Goal: Transaction & Acquisition: Book appointment/travel/reservation

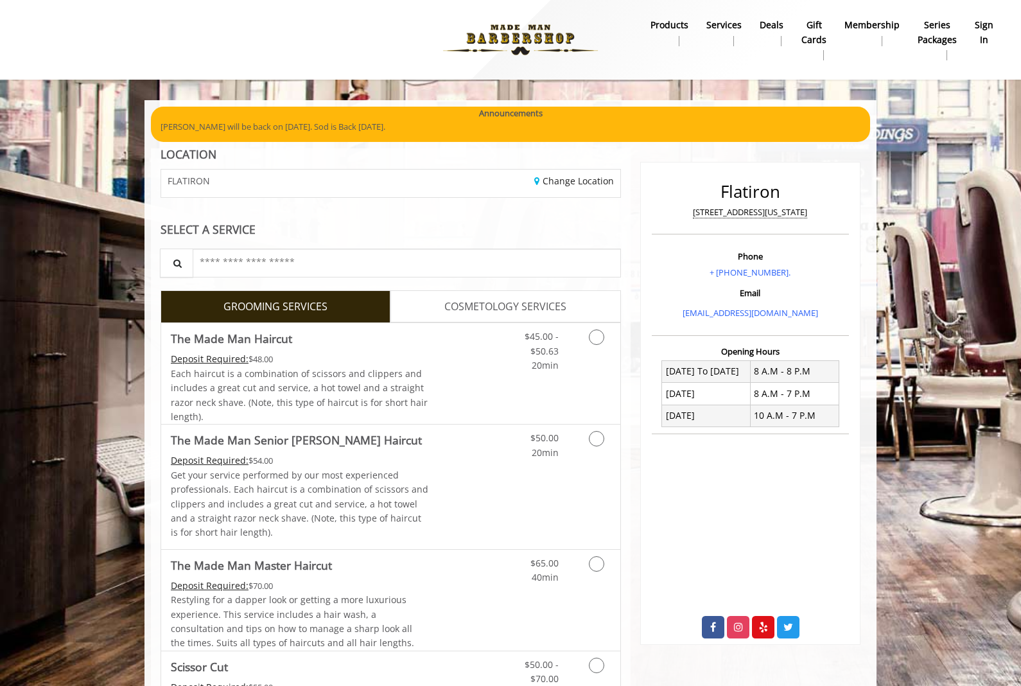
click at [992, 33] on b "sign in" at bounding box center [984, 32] width 19 height 29
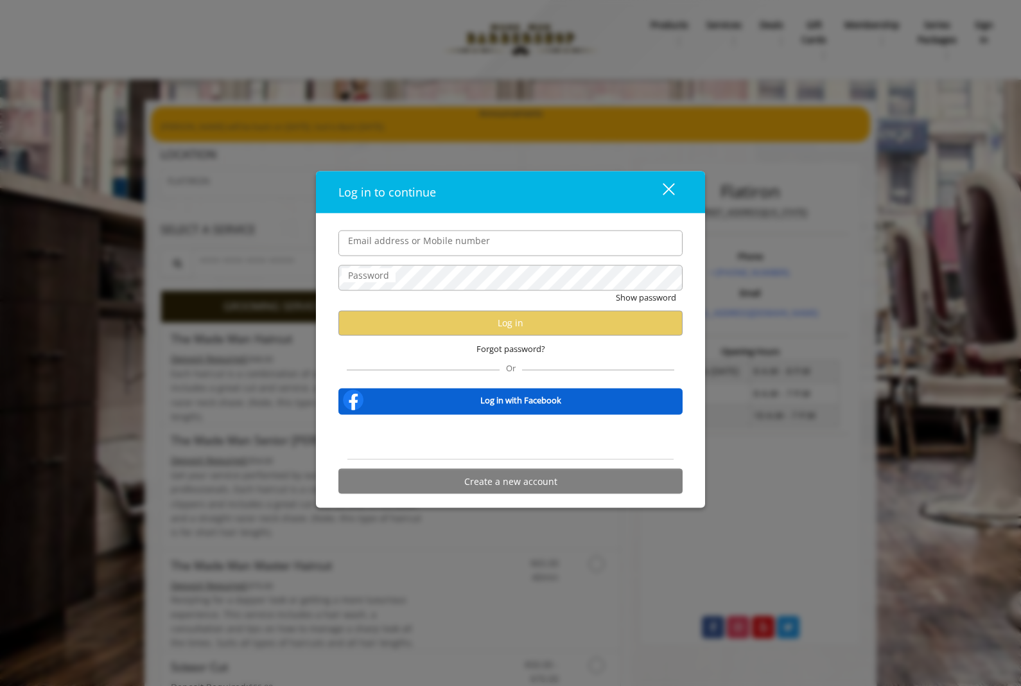
click at [347, 274] on label "Password" at bounding box center [369, 275] width 54 height 14
type input "**********"
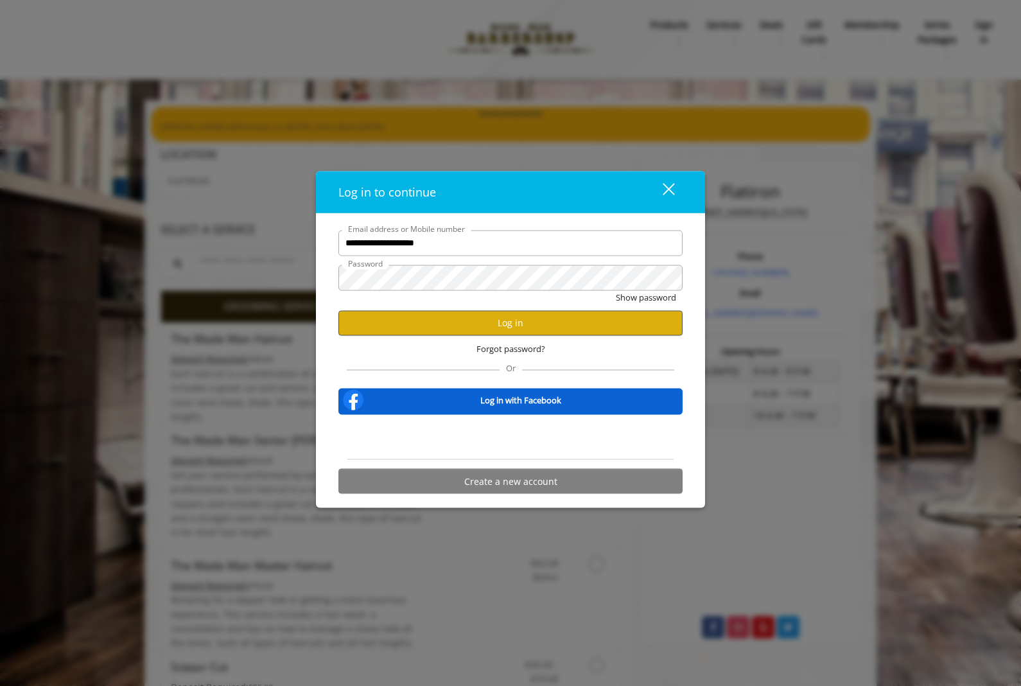
click at [585, 322] on button "Log in" at bounding box center [511, 322] width 344 height 25
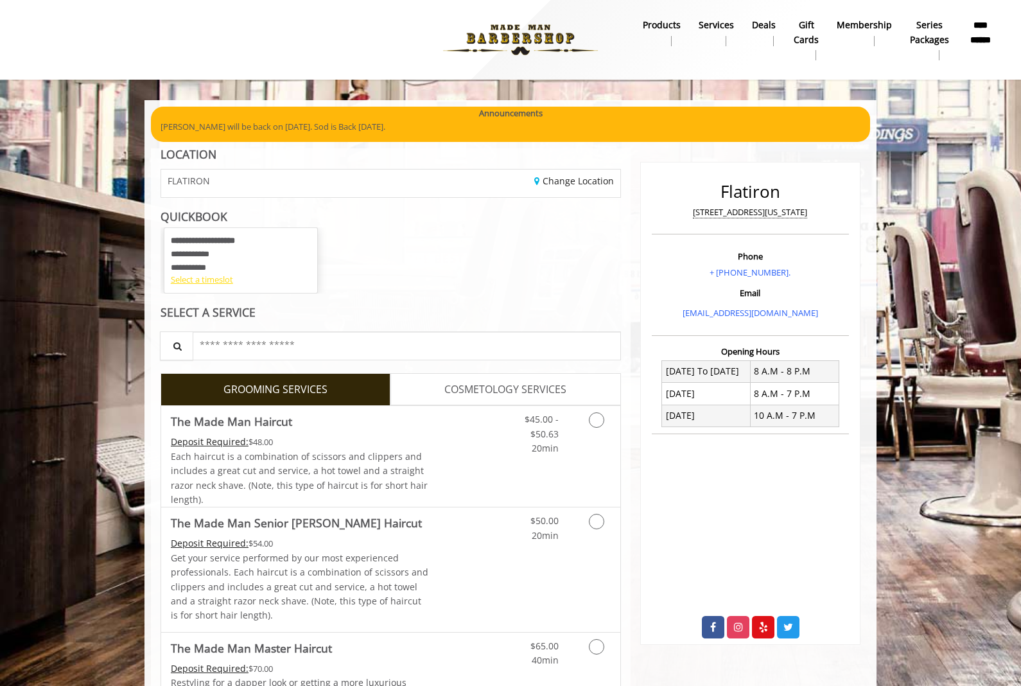
click at [175, 278] on div "Select a timeslot" at bounding box center [241, 279] width 140 height 13
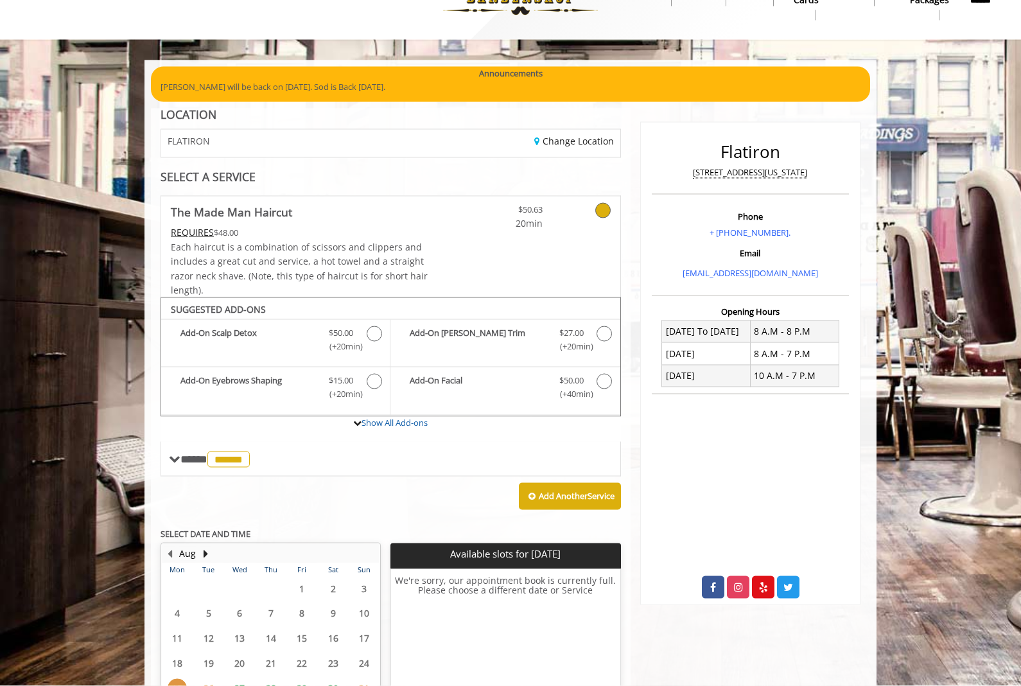
scroll to position [77, 0]
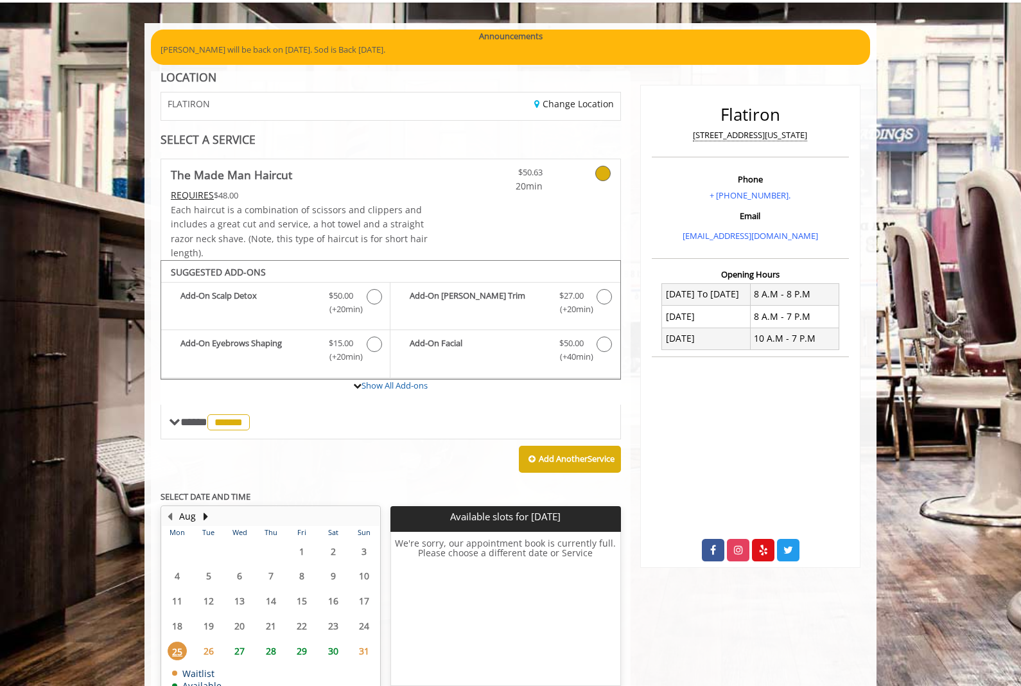
click at [236, 646] on span "27" at bounding box center [239, 651] width 19 height 19
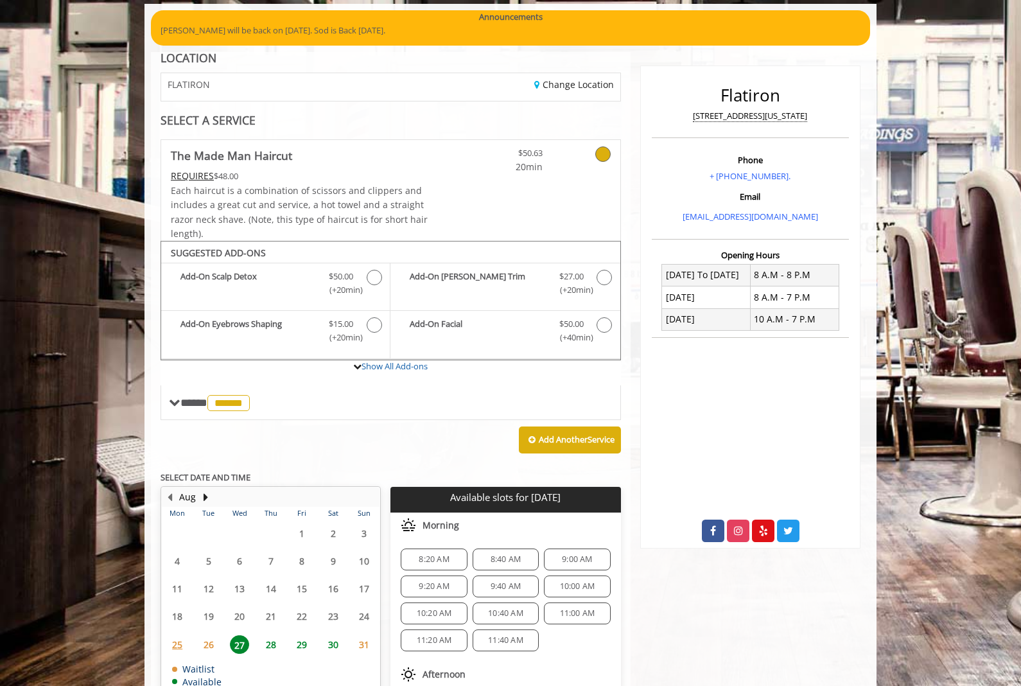
scroll to position [148, 0]
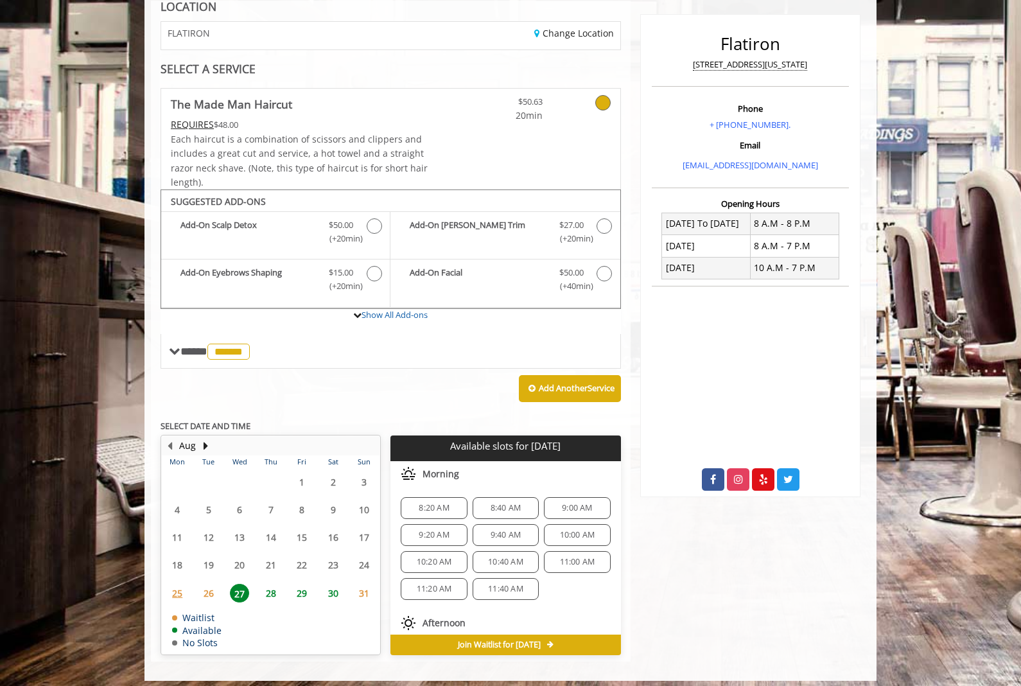
click at [533, 584] on span "11:40 AM" at bounding box center [506, 589] width 55 height 10
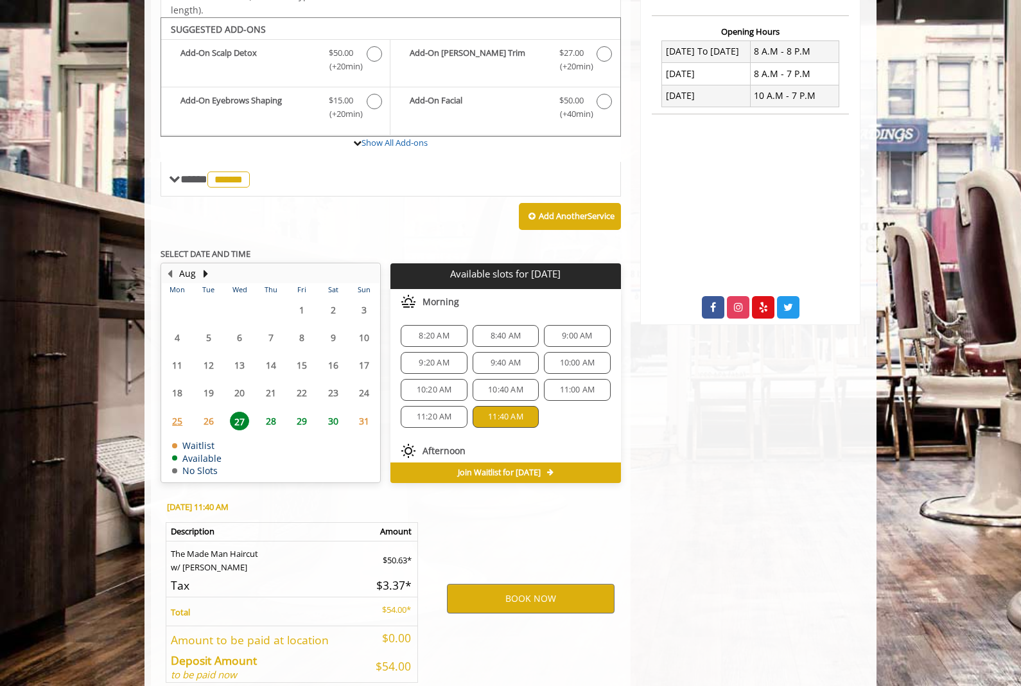
scroll to position [376, 0]
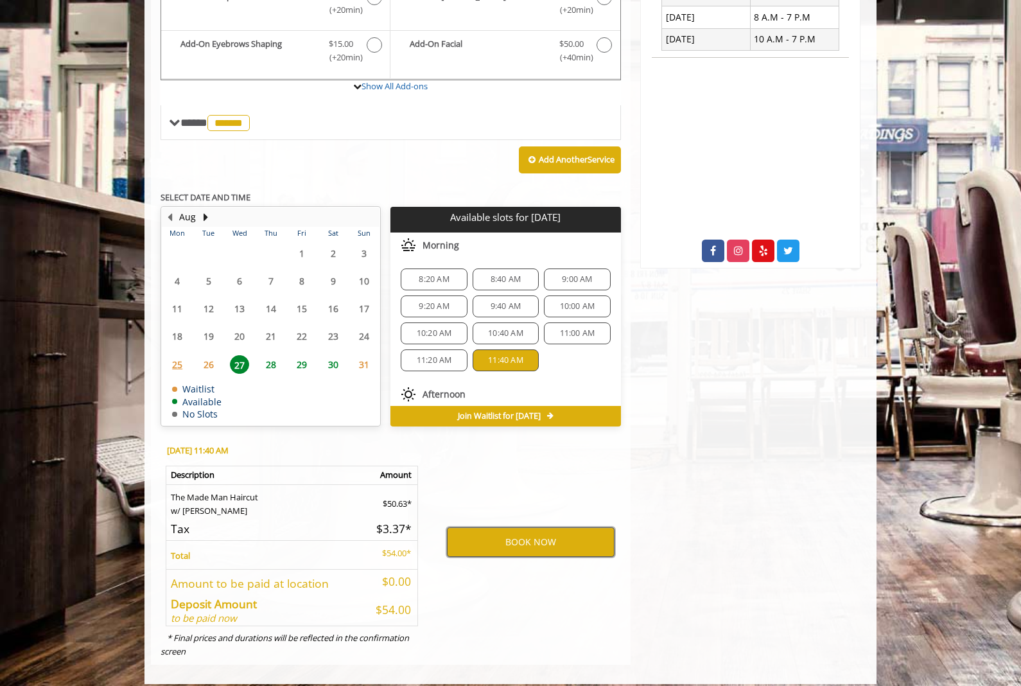
click at [569, 527] on button "BOOK NOW" at bounding box center [531, 542] width 168 height 30
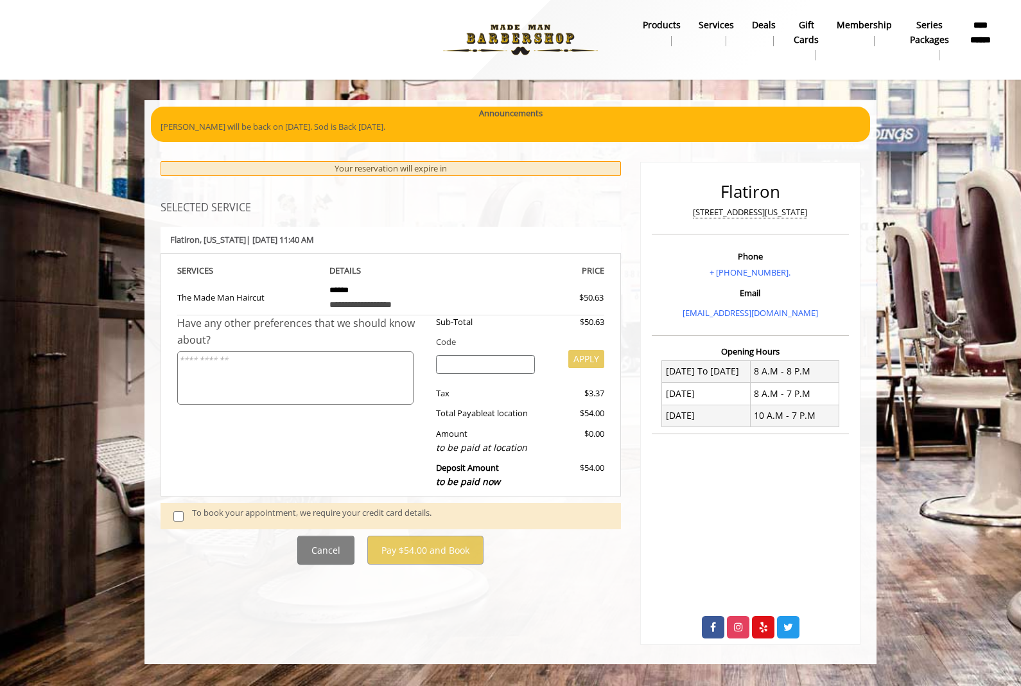
scroll to position [0, 0]
click at [171, 509] on span at bounding box center [183, 515] width 38 height 19
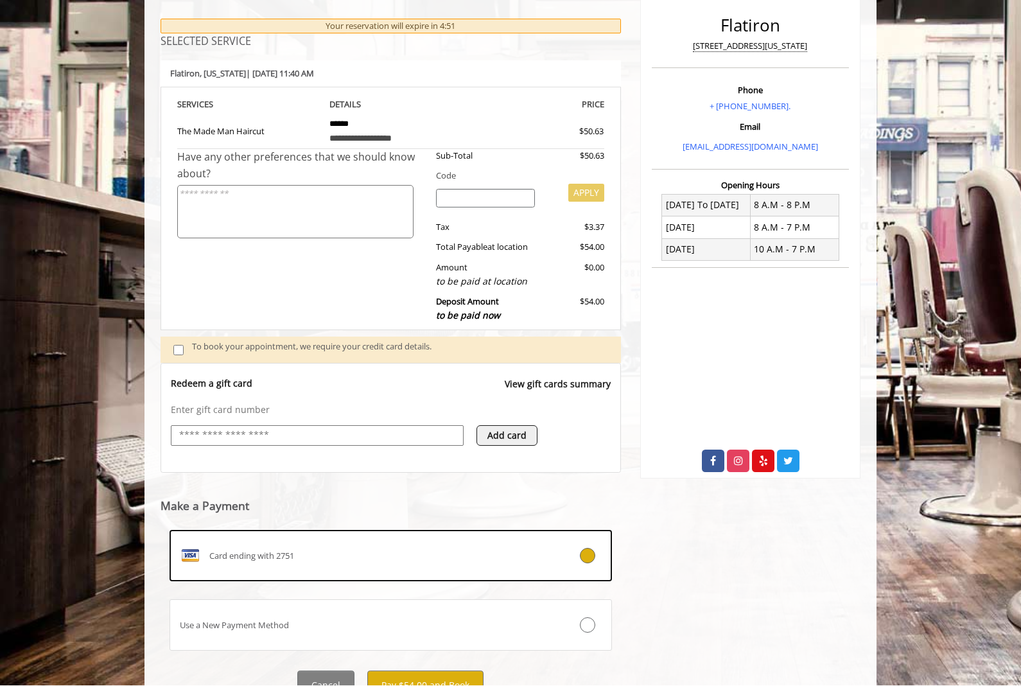
scroll to position [165, 0]
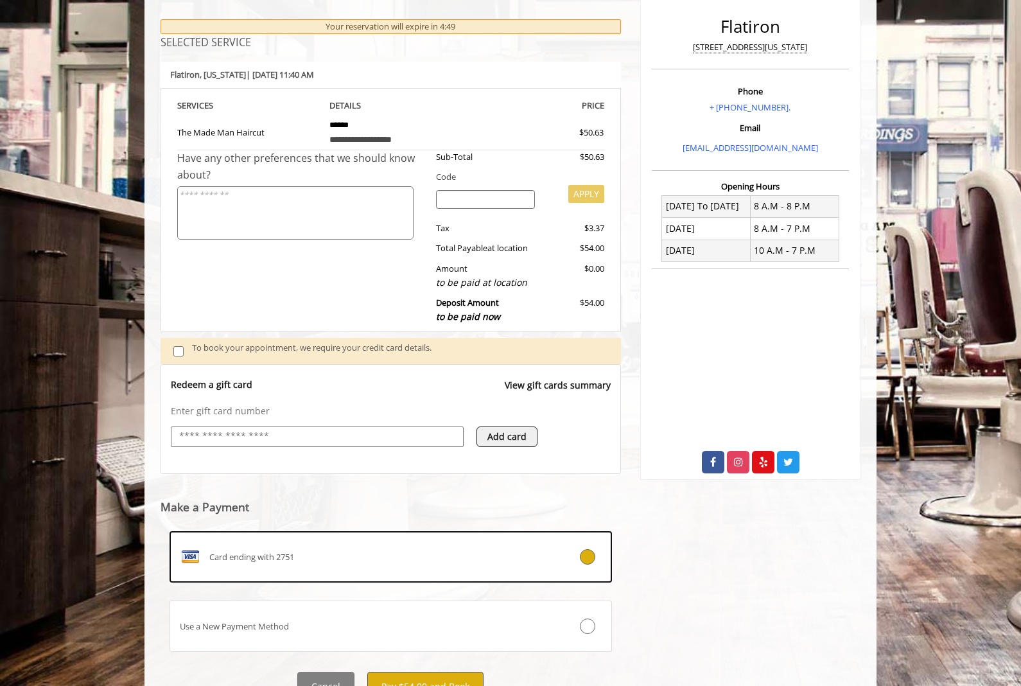
click at [465, 678] on button "Pay $54.00 and Book" at bounding box center [425, 686] width 116 height 29
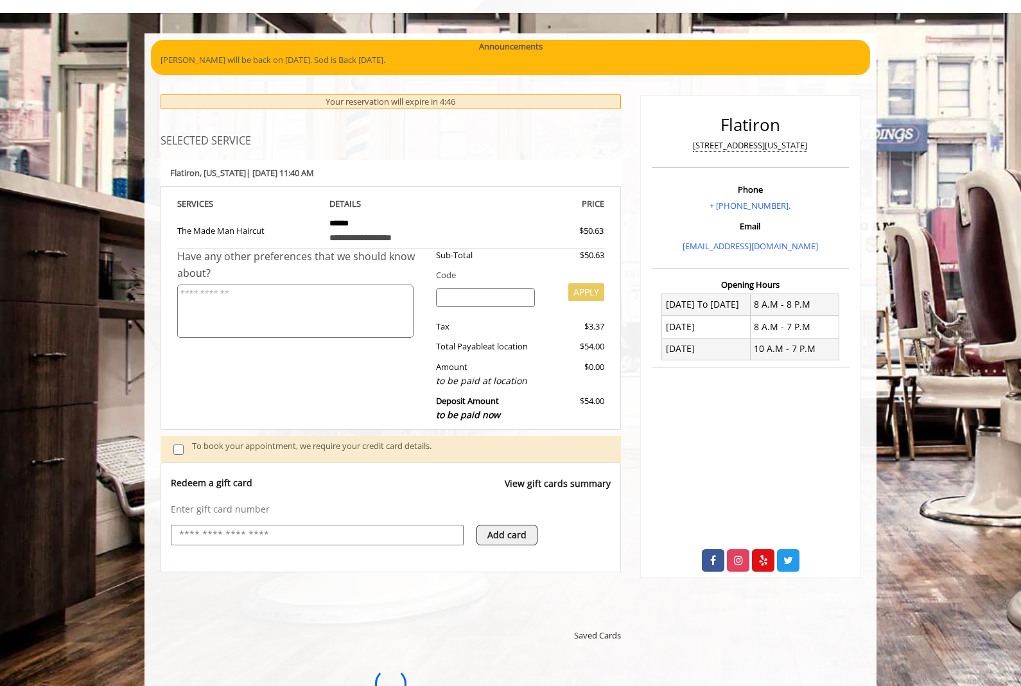
scroll to position [0, 0]
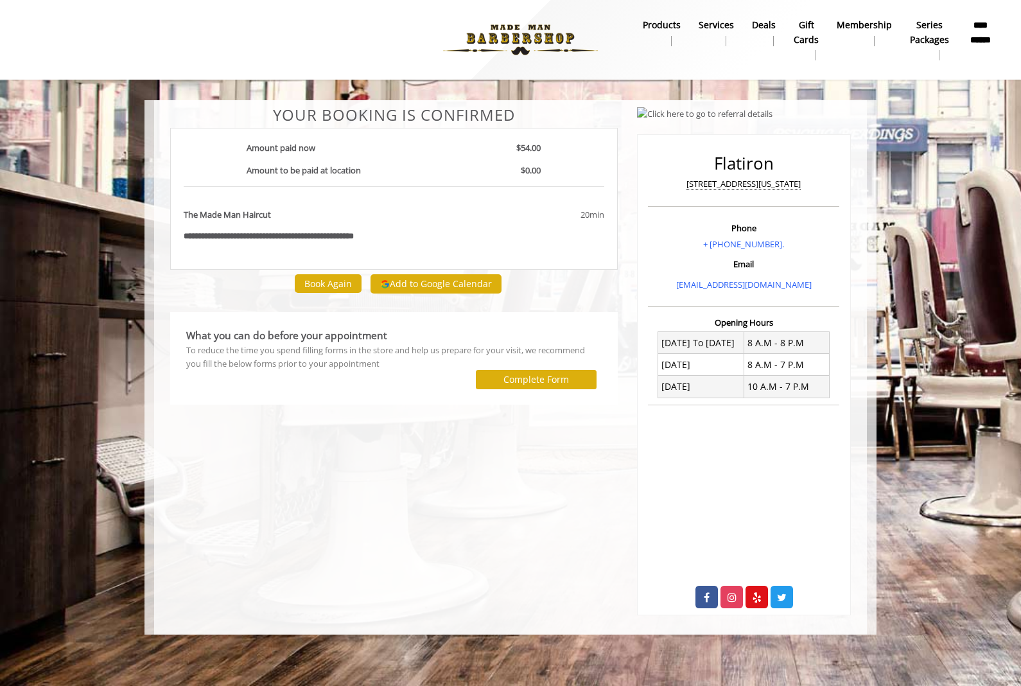
click at [480, 281] on button "Add to Google Calendar" at bounding box center [436, 283] width 131 height 19
